Goal: Information Seeking & Learning: Check status

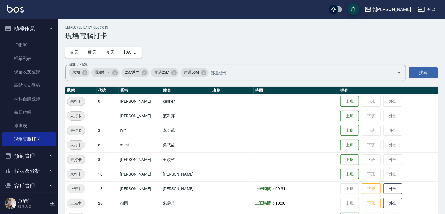
drag, startPoint x: 55, startPoint y: 89, endPoint x: 56, endPoint y: 98, distance: 9.4
click at [56, 98] on nav "櫃檯作業 打帳單 帳單列表 現金收支登錄 高階收支登錄 材料自購登錄 每日結帳 排班表 現場電腦打卡 預約管理 預約管理 單日預約紀錄 單週預約紀錄 報表及分…" at bounding box center [29, 106] width 58 height 174
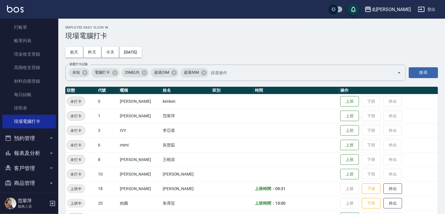
scroll to position [22, 0]
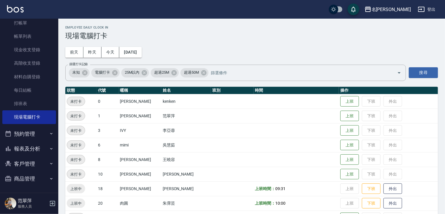
click at [19, 145] on button "報表及分析" at bounding box center [29, 148] width 54 height 15
click at [54, 67] on nav "櫃檯作業 打帳單 帳單列表 現金收支登錄 高階收支登錄 材料自購登錄 每日結帳 排班表 現場電腦打卡 預約管理 預約管理 單日預約紀錄 單週預約紀錄 報表及分…" at bounding box center [29, 106] width 58 height 174
drag, startPoint x: 55, startPoint y: 67, endPoint x: 55, endPoint y: 94, distance: 26.8
click at [55, 94] on nav "櫃檯作業 打帳單 帳單列表 現金收支登錄 高階收支登錄 材料自購登錄 每日結帳 排班表 現場電腦打卡 預約管理 預約管理 單日預約紀錄 單週預約紀錄 報表及分…" at bounding box center [29, 106] width 58 height 174
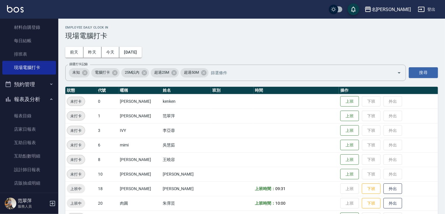
scroll to position [74, 0]
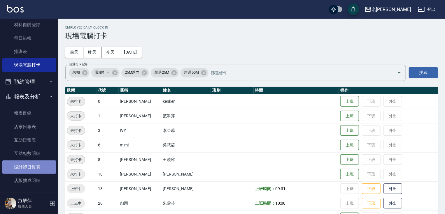
click at [30, 170] on link "設計師日報表" at bounding box center [29, 167] width 54 height 13
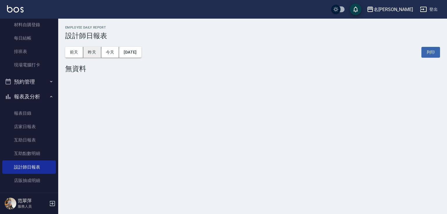
click at [91, 54] on button "昨天" at bounding box center [92, 52] width 18 height 11
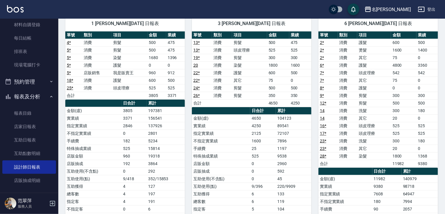
scroll to position [49, 0]
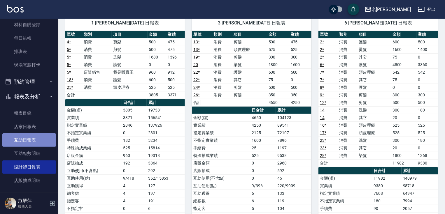
click at [31, 141] on link "互助日報表" at bounding box center [29, 139] width 54 height 13
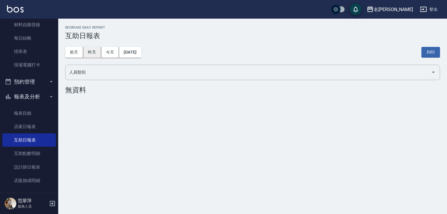
click at [96, 56] on button "昨天" at bounding box center [92, 52] width 18 height 11
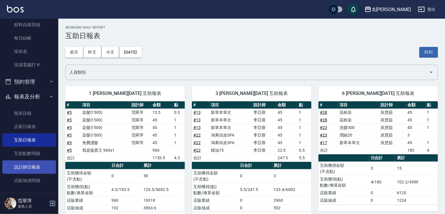
click at [29, 167] on link "設計師日報表" at bounding box center [29, 167] width 54 height 13
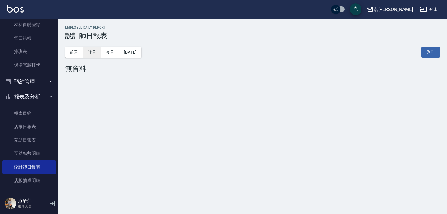
click at [91, 52] on button "昨天" at bounding box center [92, 52] width 18 height 11
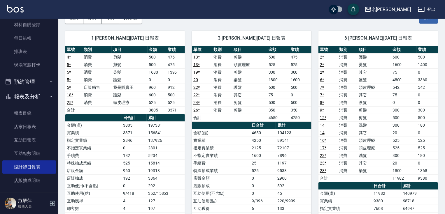
scroll to position [36, 0]
